Goal: Information Seeking & Learning: Learn about a topic

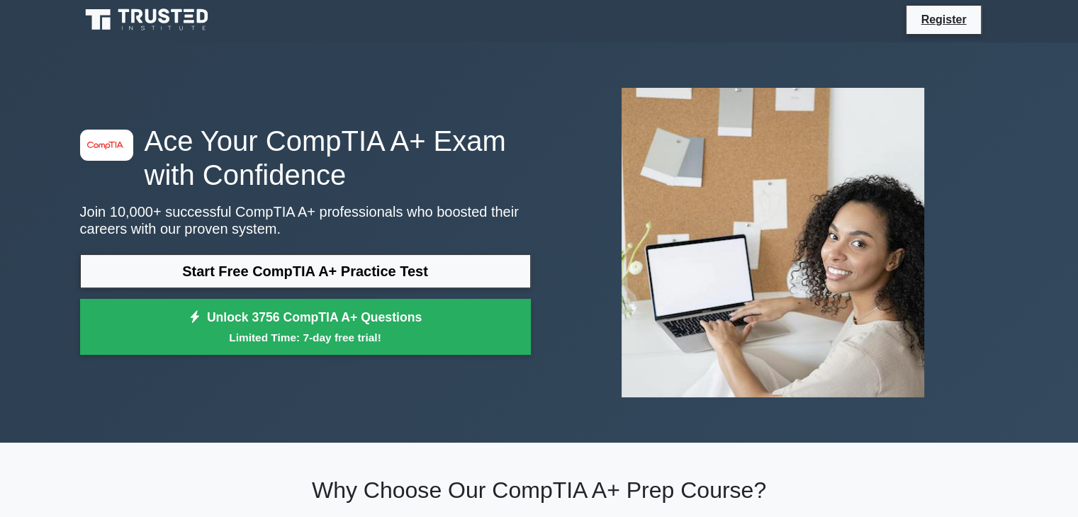
scroll to position [3, 0]
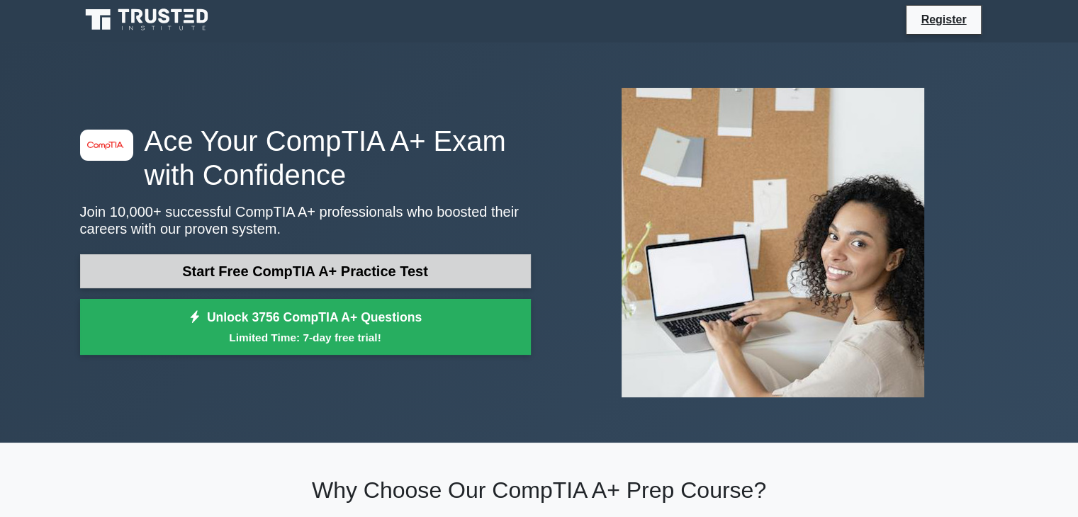
click at [374, 273] on link "Start Free CompTIA A+ Practice Test" at bounding box center [305, 271] width 451 height 34
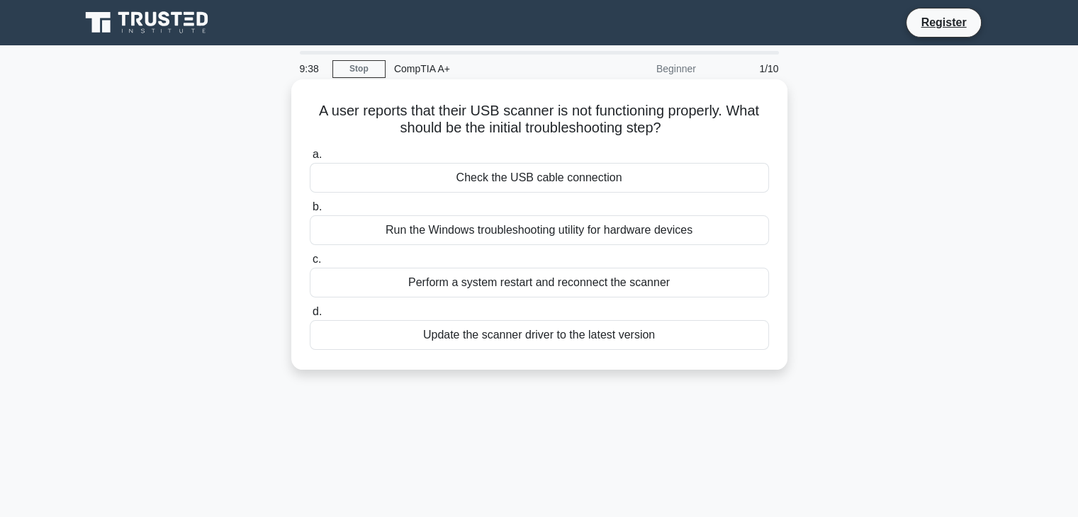
click at [614, 332] on div "Update the scanner driver to the latest version" at bounding box center [539, 335] width 459 height 30
click at [310, 317] on input "d. Update the scanner driver to the latest version" at bounding box center [310, 312] width 0 height 9
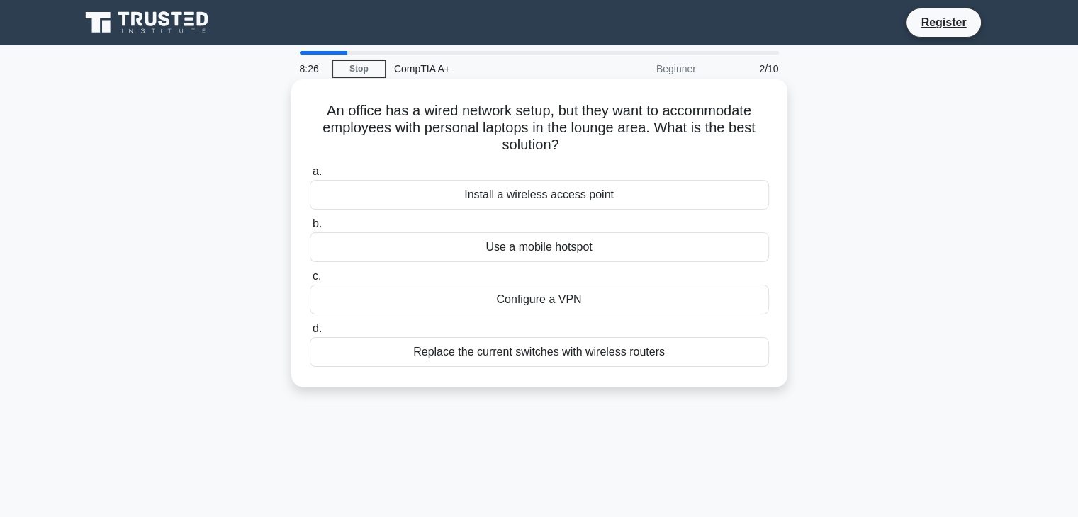
click at [621, 196] on div "Install a wireless access point" at bounding box center [539, 195] width 459 height 30
click at [310, 176] on input "a. Install a wireless access point" at bounding box center [310, 171] width 0 height 9
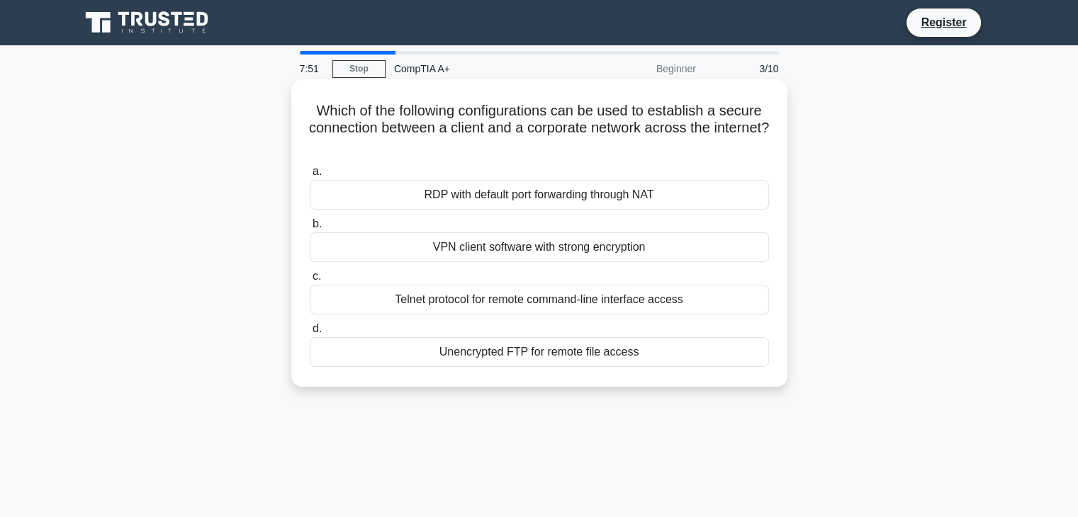
click at [583, 246] on div "VPN client software with strong encryption" at bounding box center [539, 247] width 459 height 30
click at [310, 229] on input "b. VPN client software with strong encryption" at bounding box center [310, 224] width 0 height 9
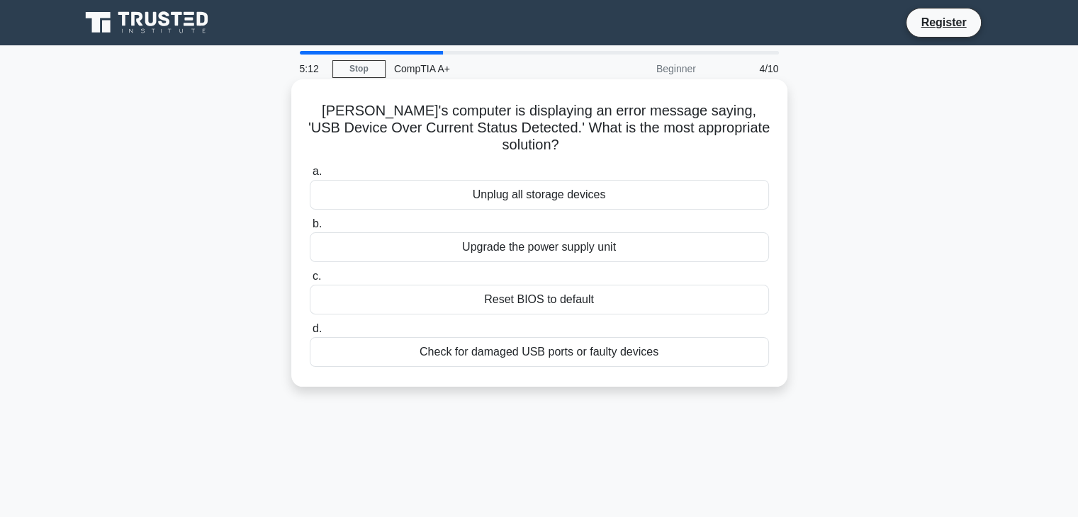
click at [539, 337] on div "Check for damaged USB ports or faulty devices" at bounding box center [539, 352] width 459 height 30
click at [310, 334] on input "d. Check for damaged USB ports or faulty devices" at bounding box center [310, 329] width 0 height 9
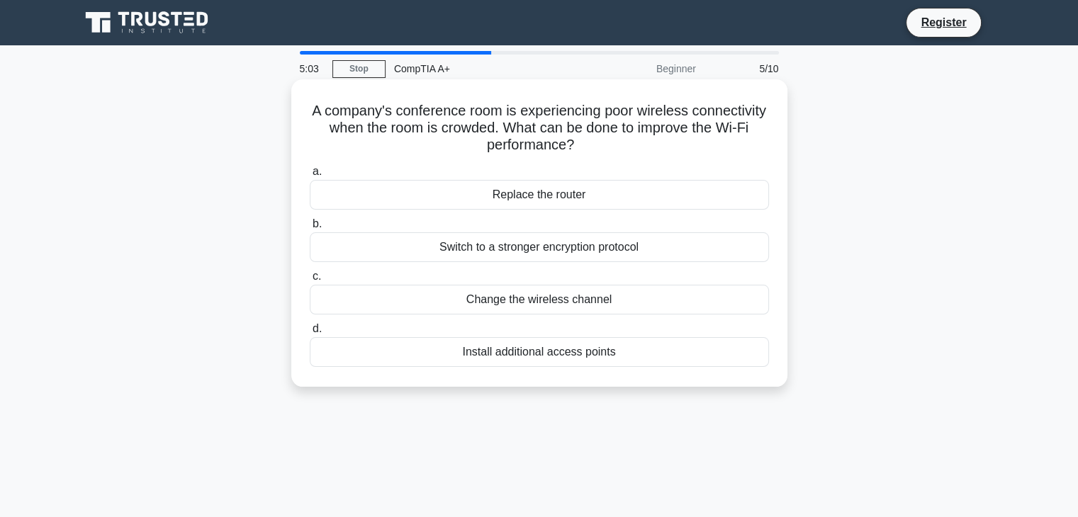
click at [572, 301] on div "Change the wireless channel" at bounding box center [539, 300] width 459 height 30
click at [310, 281] on input "c. Change the wireless channel" at bounding box center [310, 276] width 0 height 9
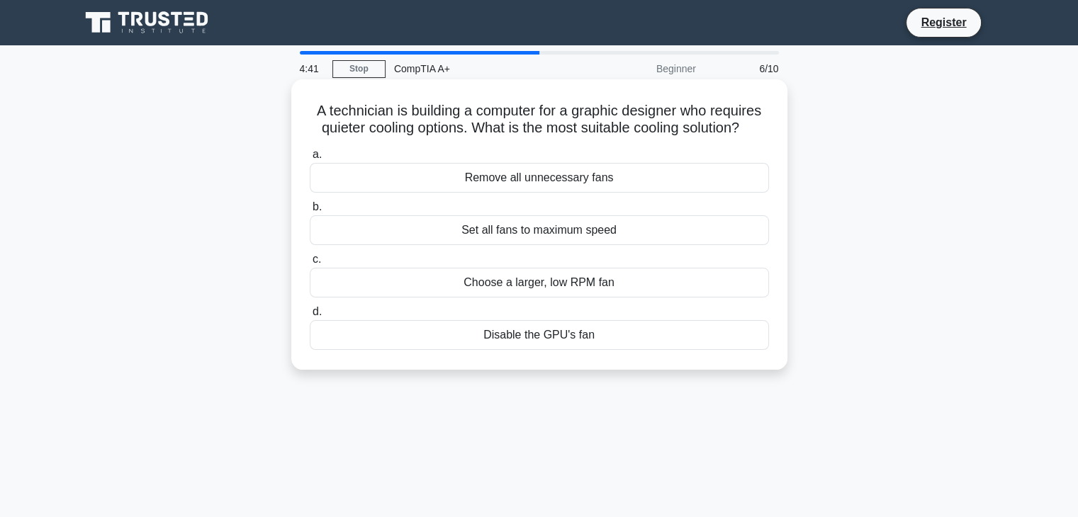
click at [578, 281] on div "Choose a larger, low RPM fan" at bounding box center [539, 283] width 459 height 30
click at [310, 264] on input "c. Choose a larger, low RPM fan" at bounding box center [310, 259] width 0 height 9
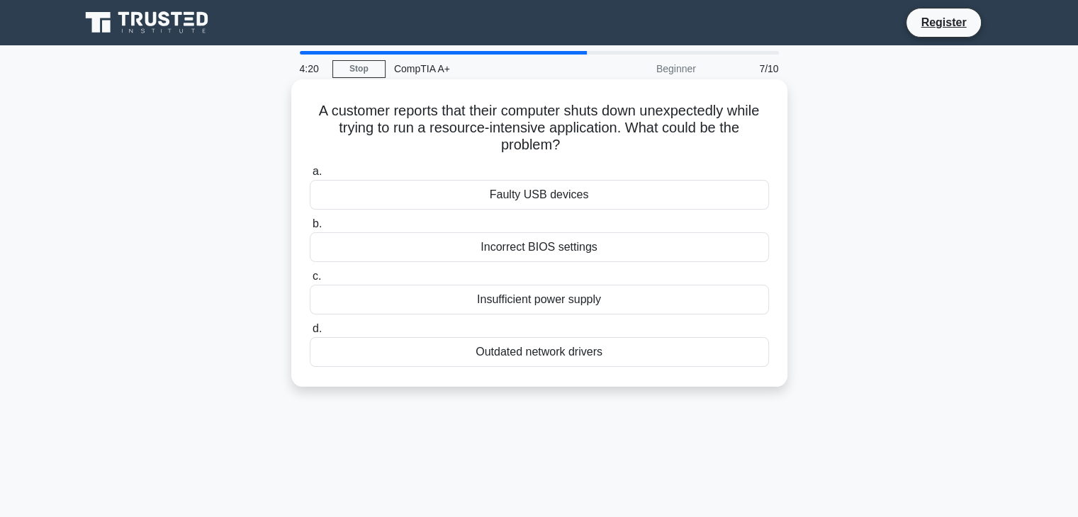
click at [549, 248] on div "Incorrect BIOS settings" at bounding box center [539, 247] width 459 height 30
click at [310, 229] on input "b. Incorrect BIOS settings" at bounding box center [310, 224] width 0 height 9
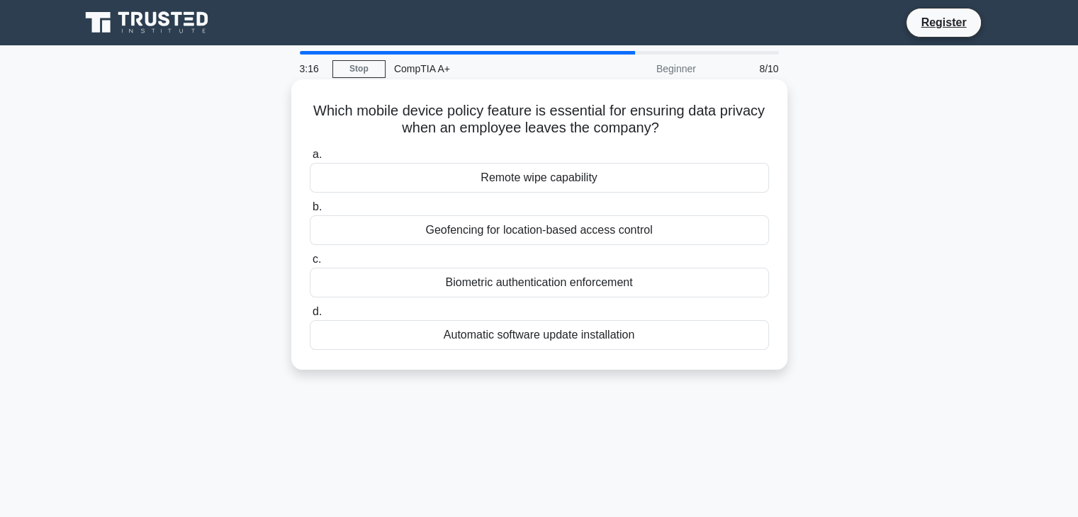
click at [519, 291] on div "Biometric authentication enforcement" at bounding box center [539, 283] width 459 height 30
click at [310, 264] on input "c. Biometric authentication enforcement" at bounding box center [310, 259] width 0 height 9
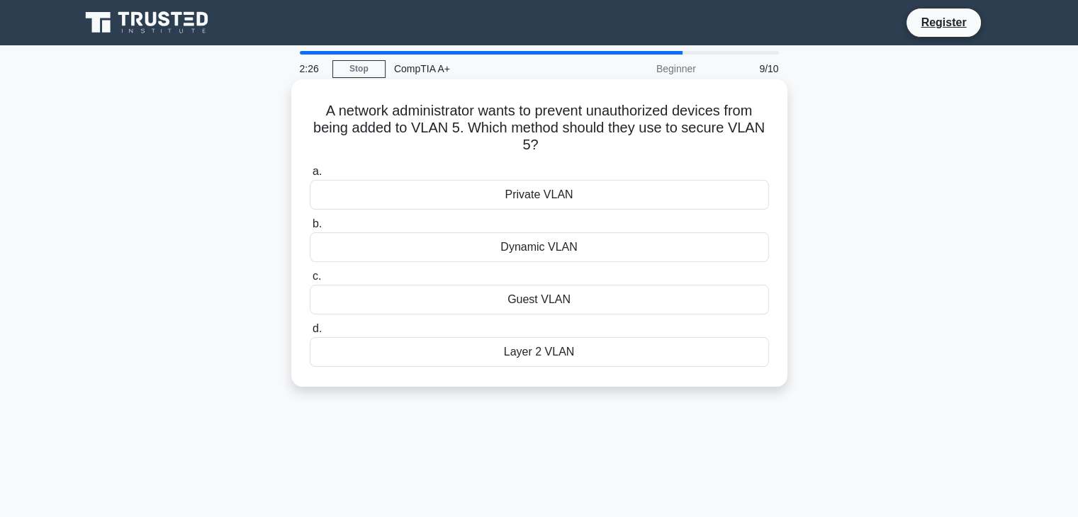
click at [595, 198] on div "Private VLAN" at bounding box center [539, 195] width 459 height 30
click at [310, 176] on input "a. Private VLAN" at bounding box center [310, 171] width 0 height 9
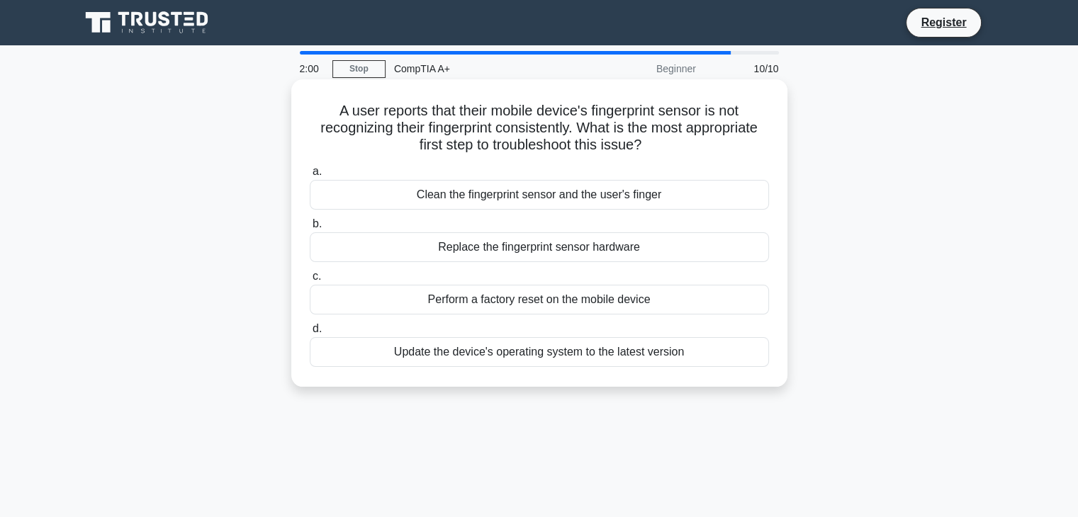
click at [575, 200] on div "Clean the fingerprint sensor and the user's finger" at bounding box center [539, 195] width 459 height 30
click at [310, 176] on input "a. Clean the fingerprint sensor and the user's finger" at bounding box center [310, 171] width 0 height 9
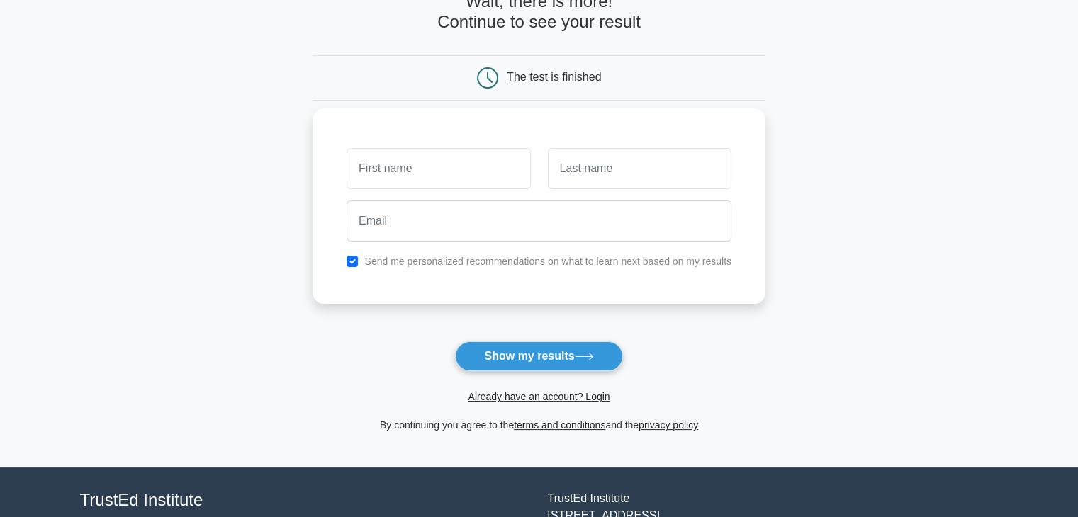
scroll to position [87, 0]
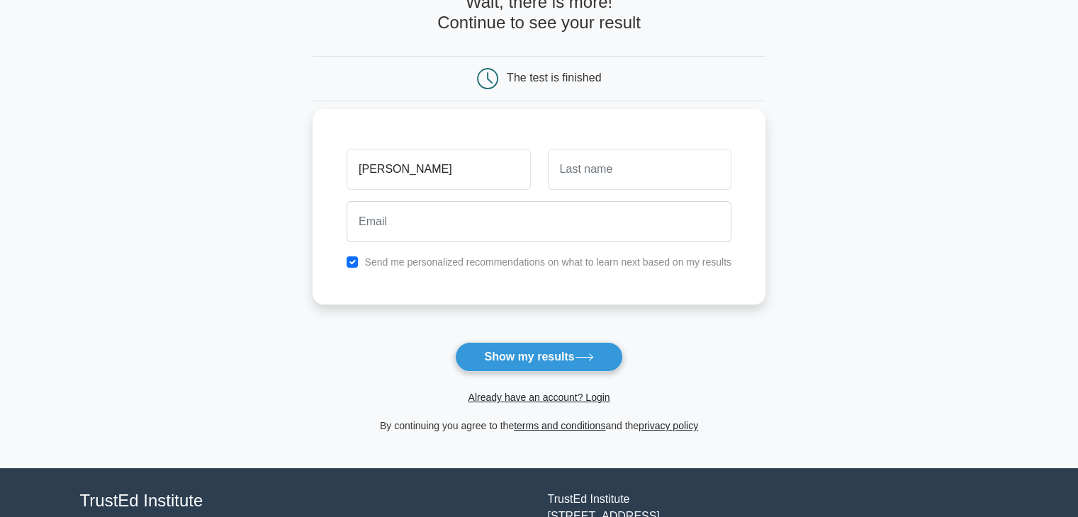
type input "[PERSON_NAME]"
click at [581, 162] on input "text" at bounding box center [640, 169] width 184 height 41
type input "G"
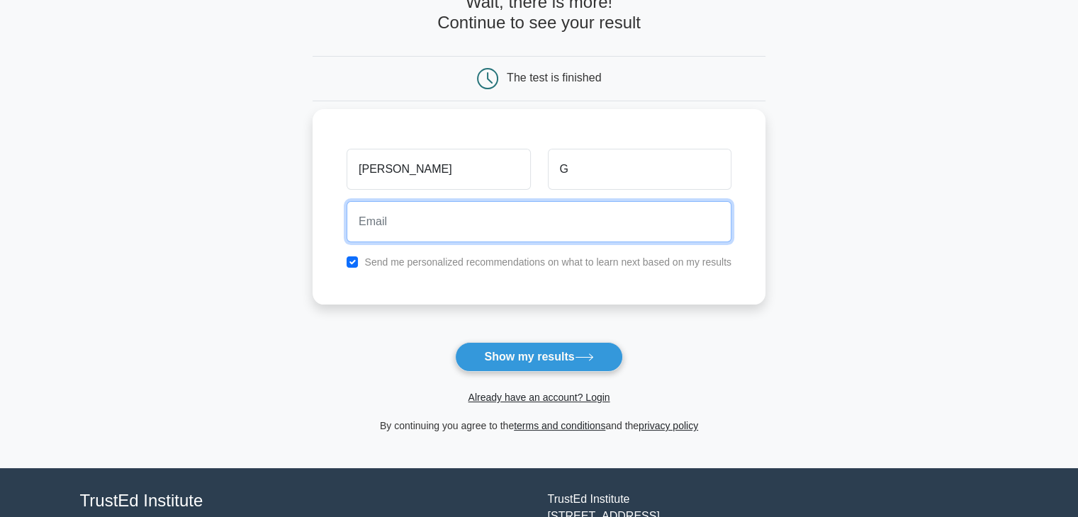
click at [522, 220] on input "email" at bounding box center [539, 221] width 385 height 41
type input "alexander_d_great94@hotmail.com"
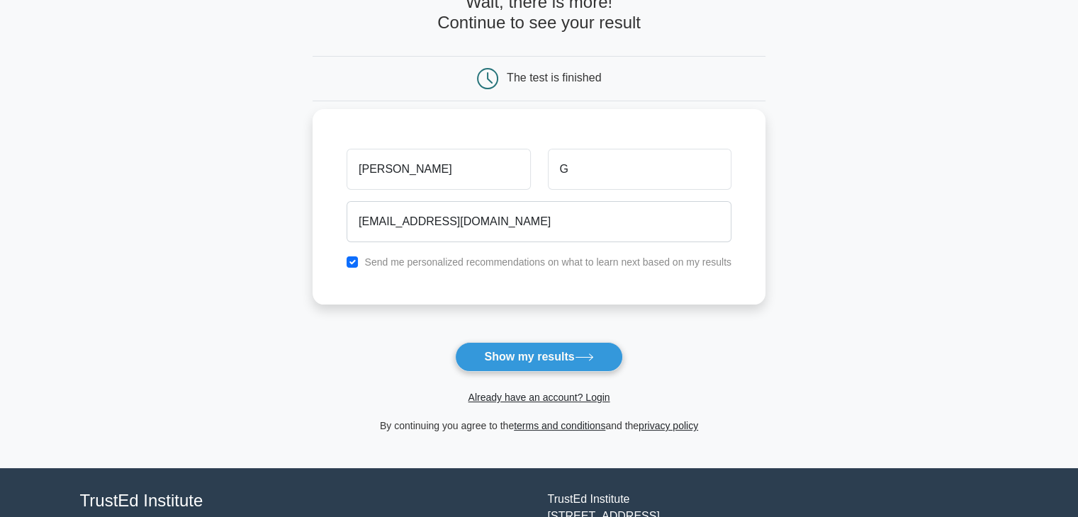
click at [362, 261] on div "Send me personalized recommendations on what to learn next based on my results" at bounding box center [539, 262] width 402 height 17
click at [345, 258] on div "Send me personalized recommendations on what to learn next based on my results" at bounding box center [539, 262] width 402 height 17
click at [354, 261] on input "checkbox" at bounding box center [352, 262] width 11 height 11
checkbox input "false"
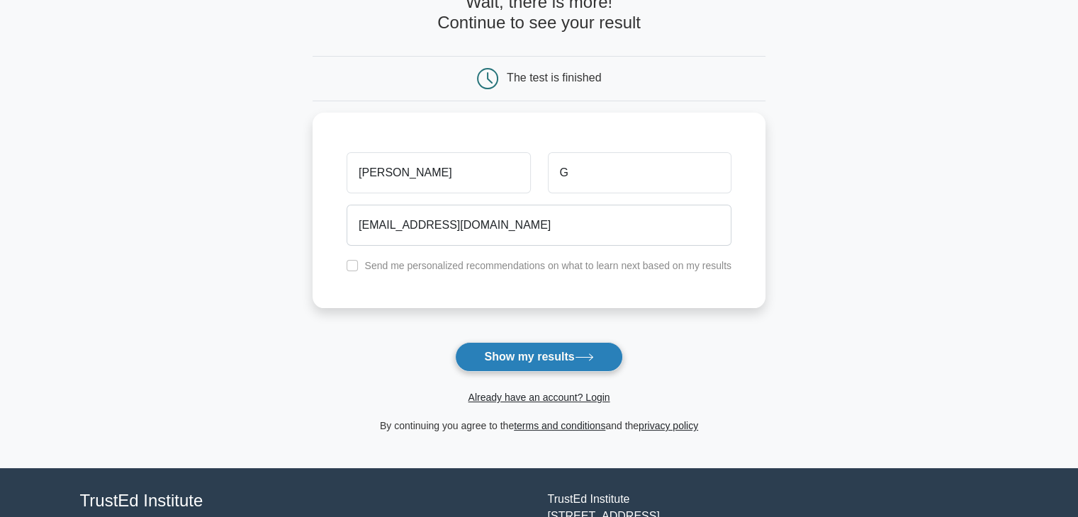
click at [514, 356] on button "Show my results" at bounding box center [538, 357] width 167 height 30
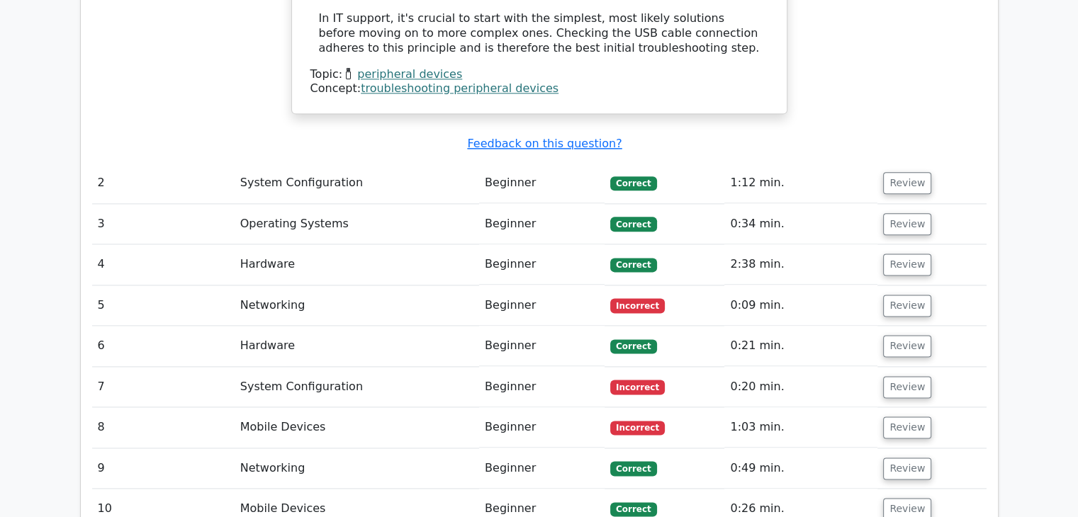
scroll to position [1773, 0]
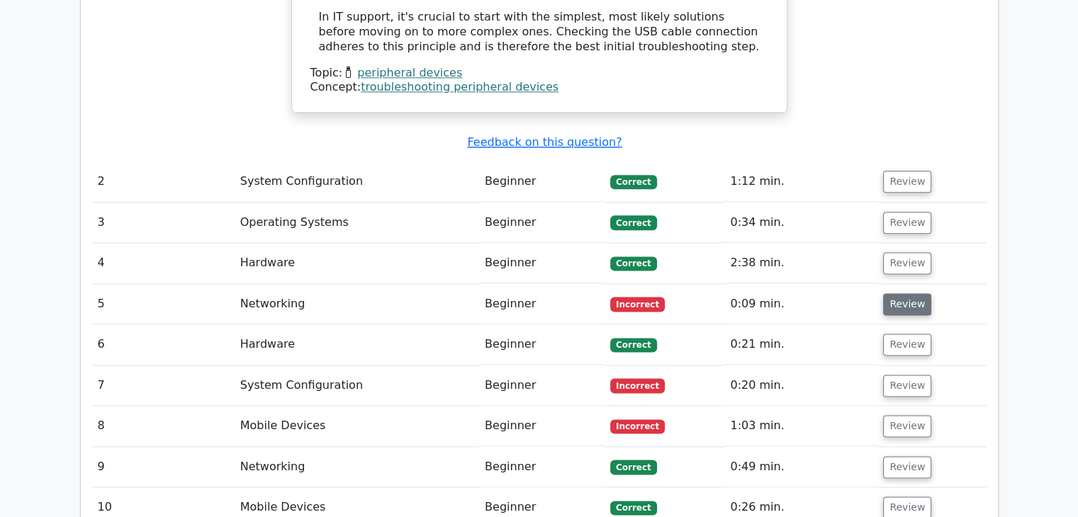
click at [892, 293] on button "Review" at bounding box center [907, 304] width 48 height 22
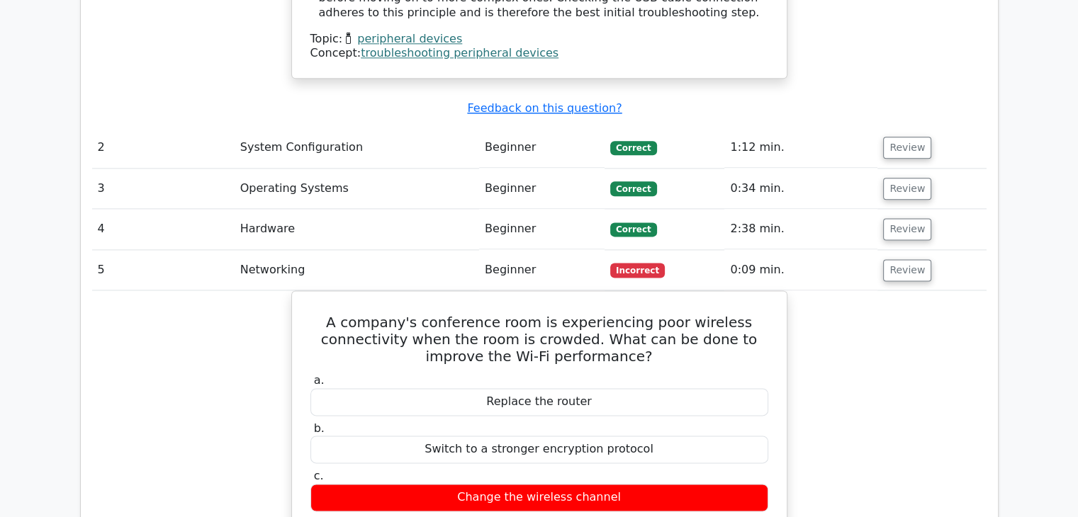
scroll to position [1793, 0]
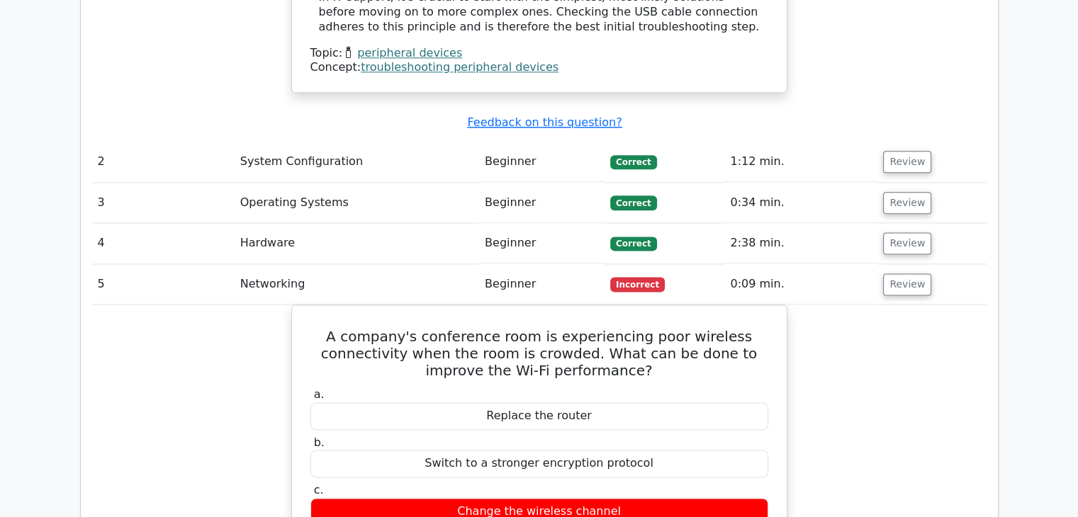
click at [679, 264] on td "Incorrect" at bounding box center [664, 284] width 120 height 40
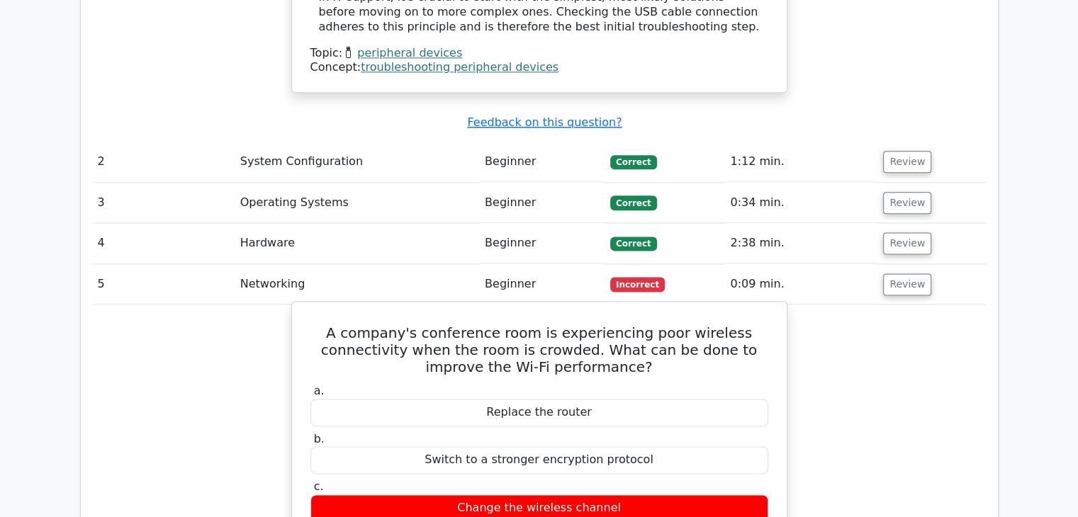
click at [701, 325] on h5 "A company's conference room is experiencing poor wireless connectivity when the…" at bounding box center [539, 350] width 461 height 51
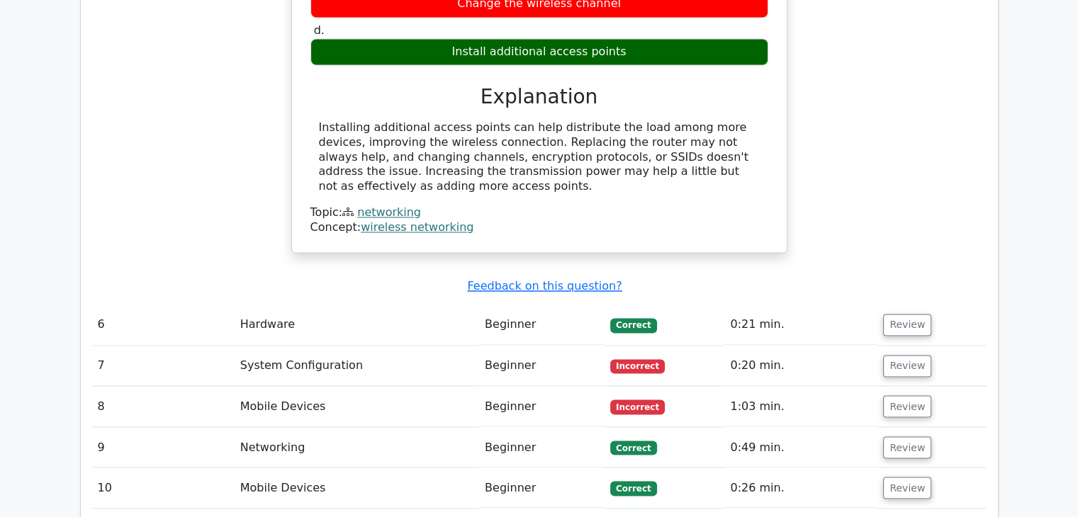
scroll to position [2299, 0]
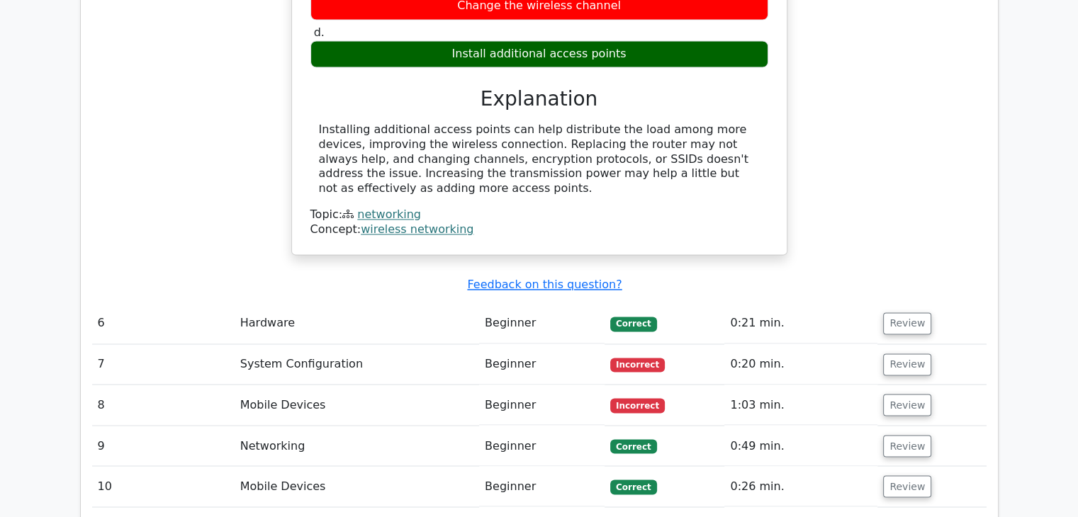
click at [634, 358] on span "Incorrect" at bounding box center [637, 365] width 55 height 14
click at [910, 354] on button "Review" at bounding box center [907, 365] width 48 height 22
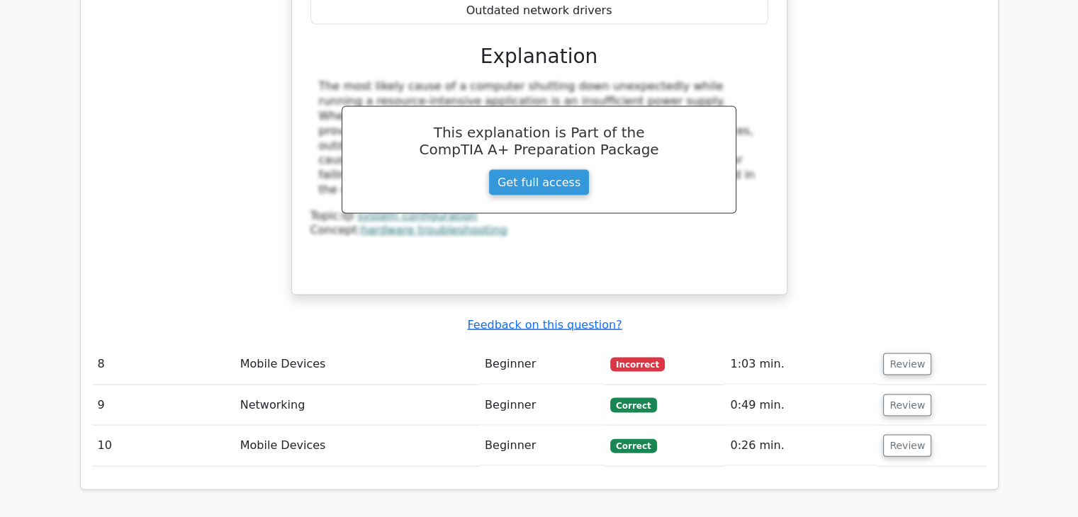
scroll to position [2930, 0]
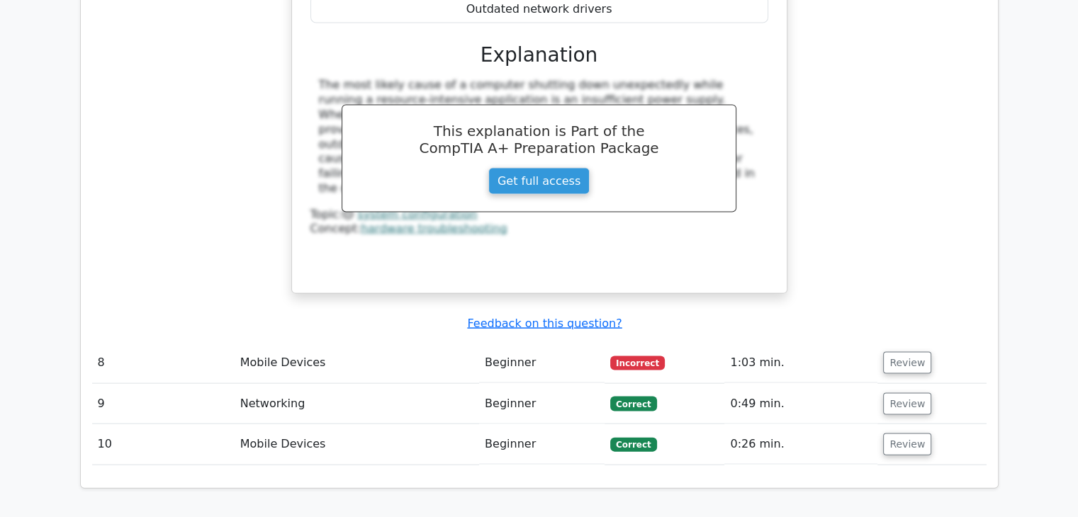
click at [638, 356] on span "Incorrect" at bounding box center [637, 363] width 55 height 14
click at [883, 352] on button "Review" at bounding box center [907, 363] width 48 height 22
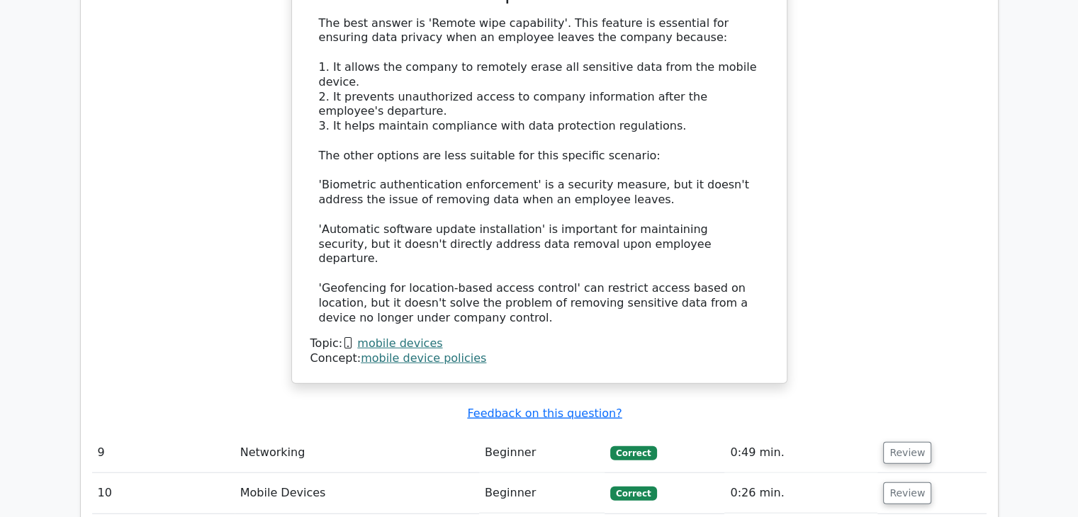
scroll to position [3608, 0]
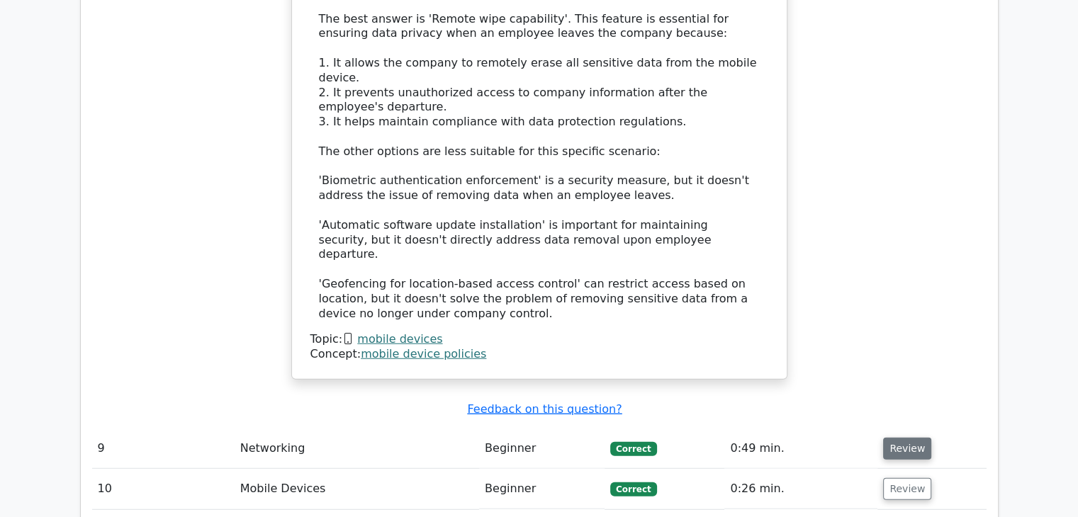
click at [890, 438] on button "Review" at bounding box center [907, 449] width 48 height 22
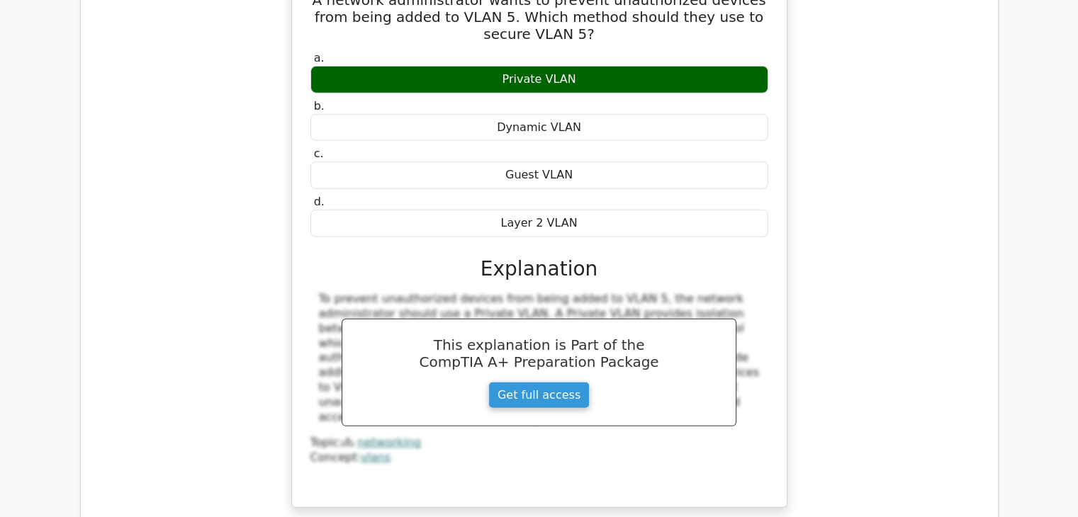
scroll to position [4180, 0]
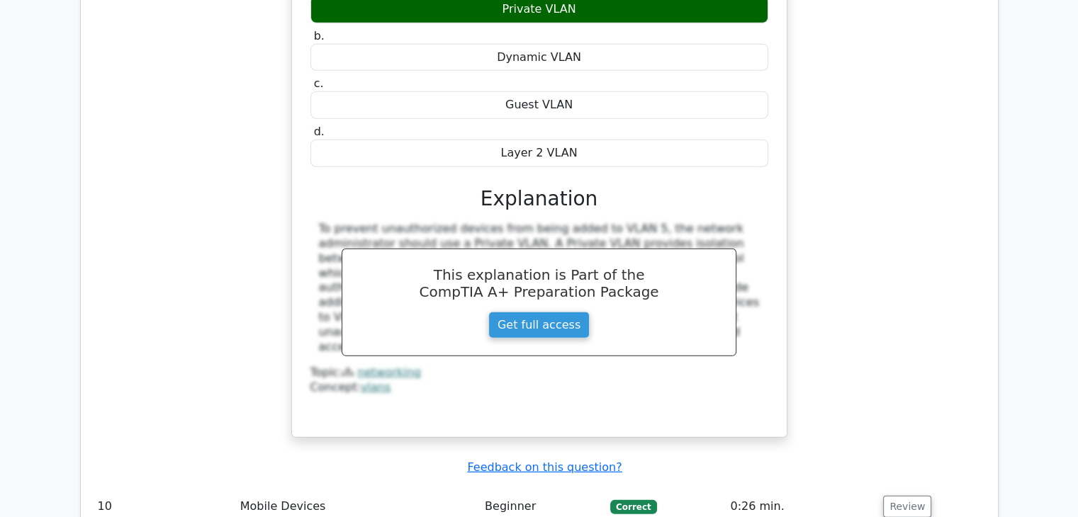
click at [887, 487] on td "Review" at bounding box center [931, 507] width 108 height 40
click at [896, 496] on button "Review" at bounding box center [907, 507] width 48 height 22
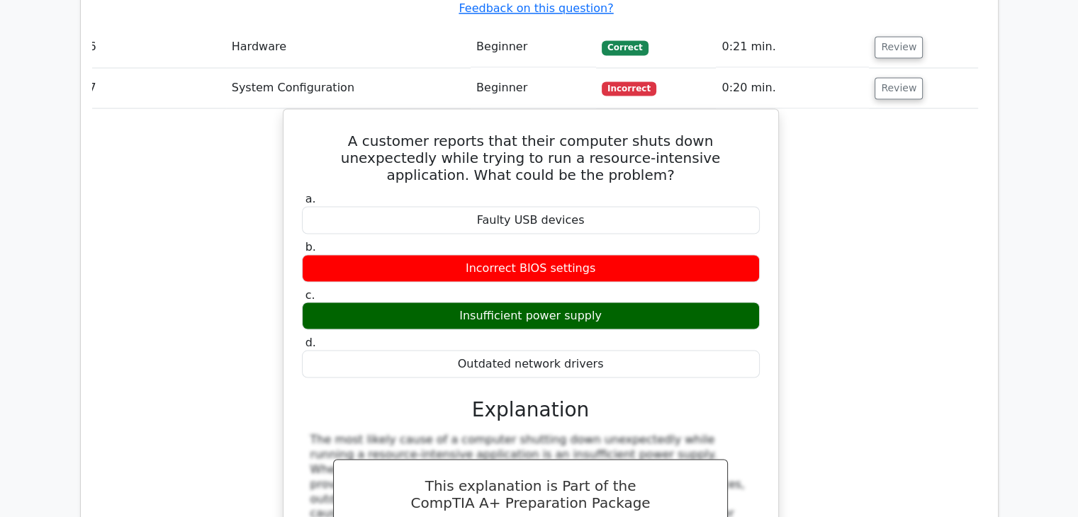
scroll to position [2574, 0]
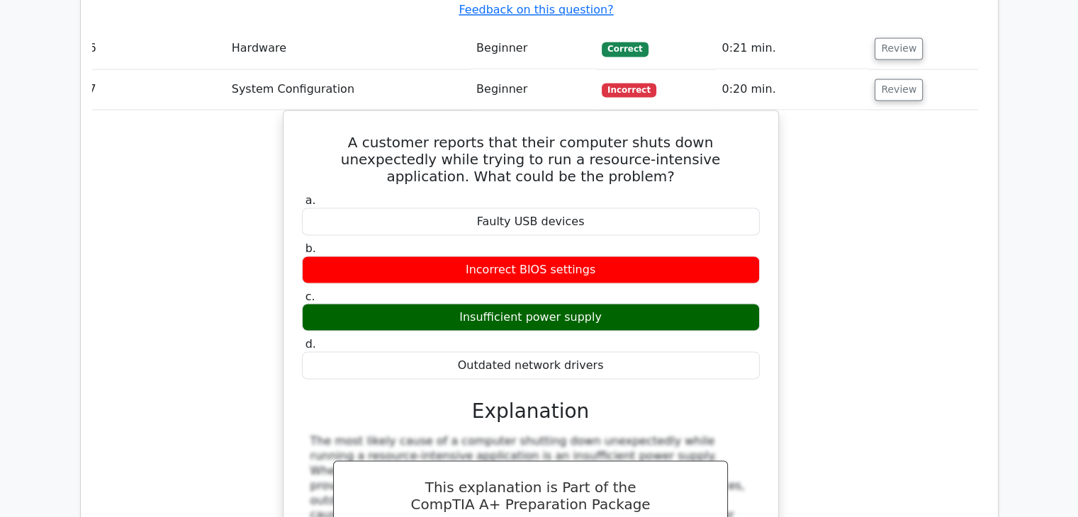
click at [879, 375] on div "A customer reports that their computer shuts down unexpectedly while trying to …" at bounding box center [531, 388] width 894 height 557
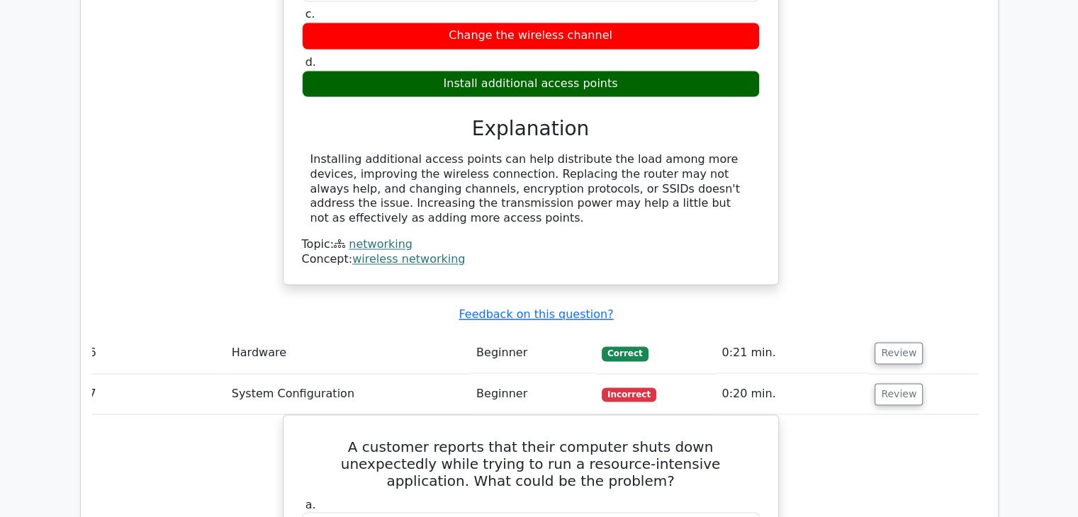
scroll to position [2261, 0]
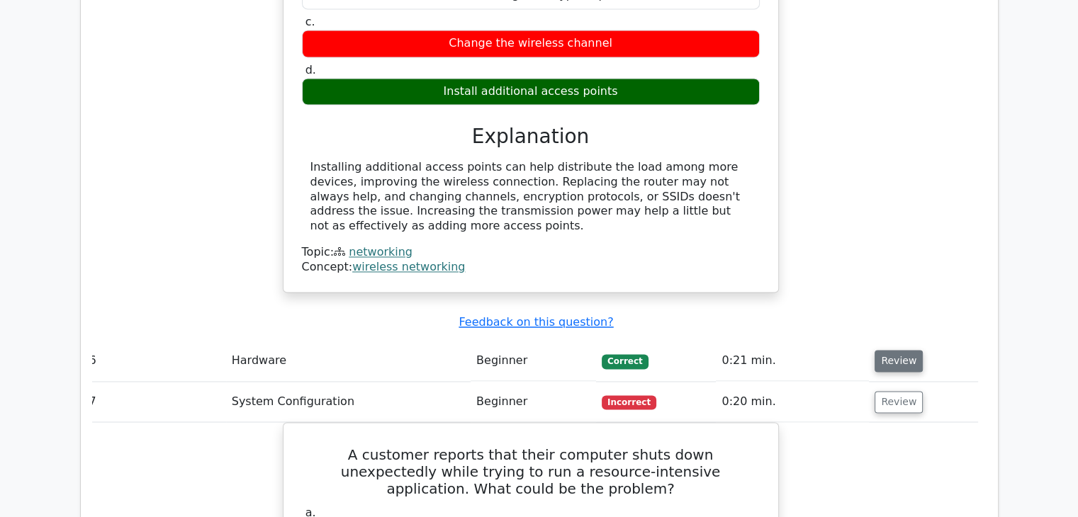
click at [899, 350] on button "Review" at bounding box center [898, 361] width 48 height 22
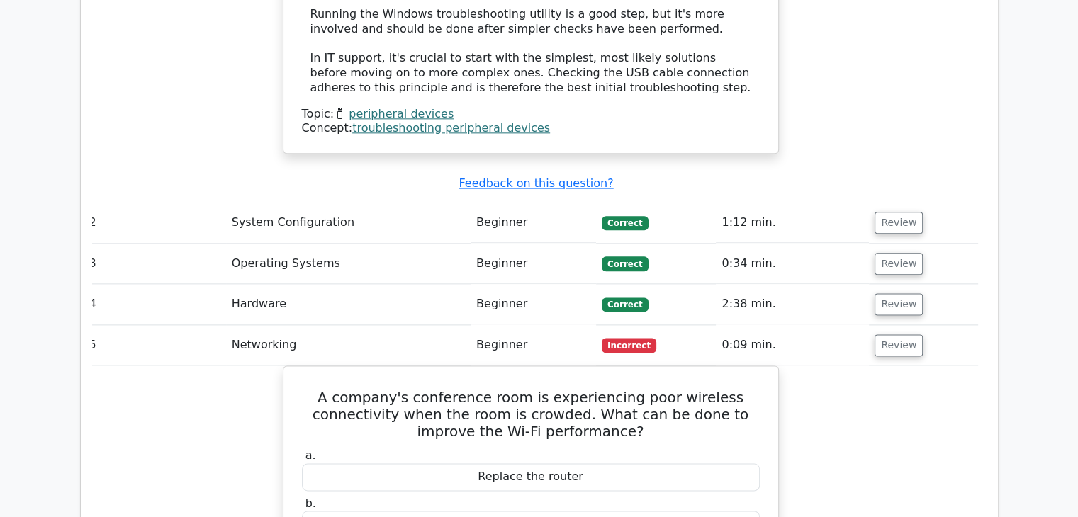
scroll to position [1729, 0]
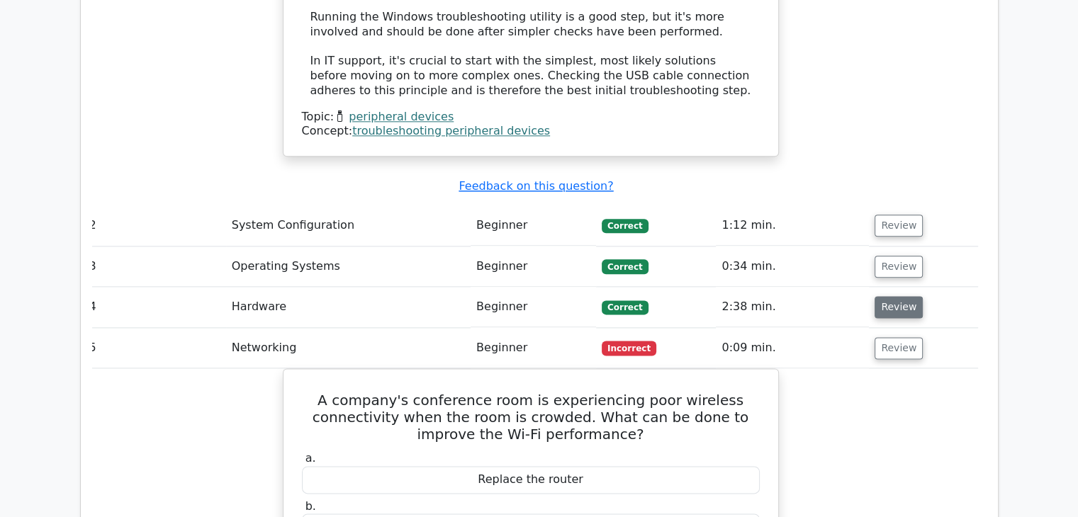
click at [892, 296] on button "Review" at bounding box center [898, 307] width 48 height 22
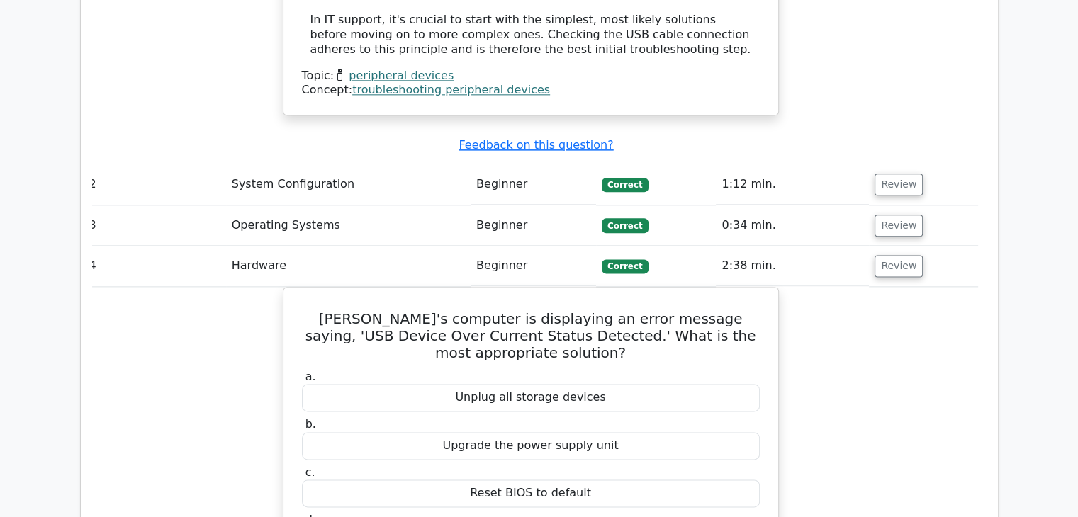
scroll to position [1772, 0]
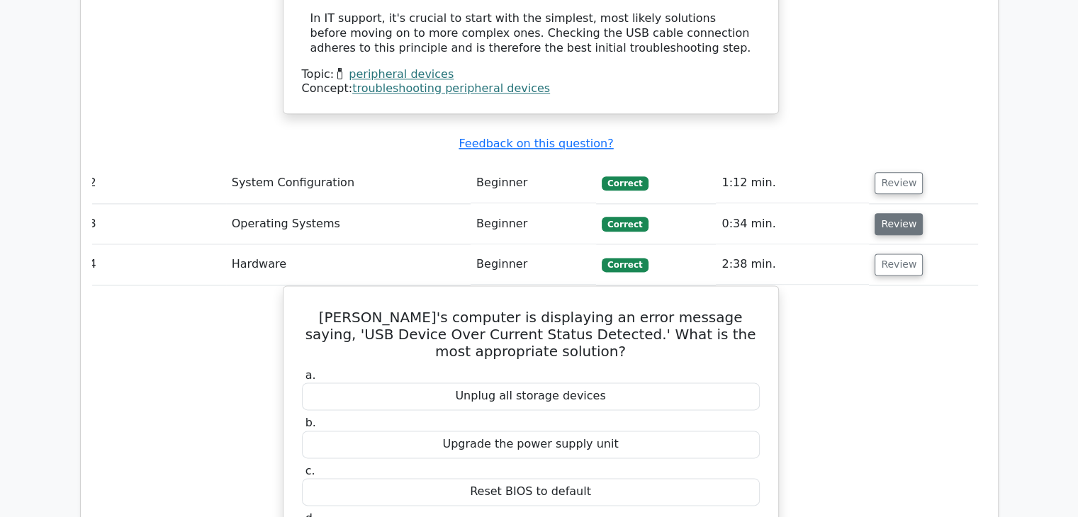
click at [884, 213] on button "Review" at bounding box center [898, 224] width 48 height 22
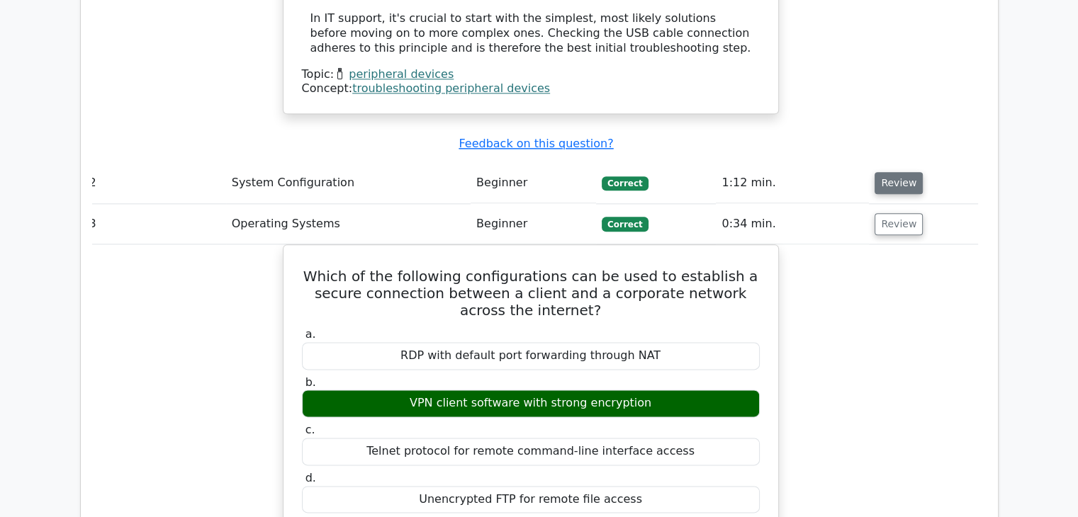
click at [874, 172] on button "Review" at bounding box center [898, 183] width 48 height 22
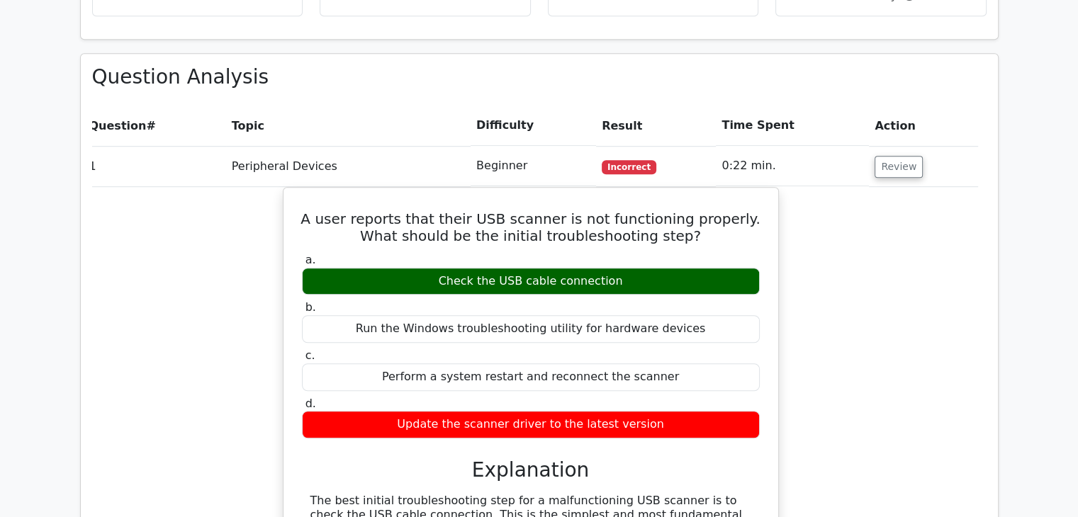
scroll to position [960, 0]
